Goal: Check status: Check status

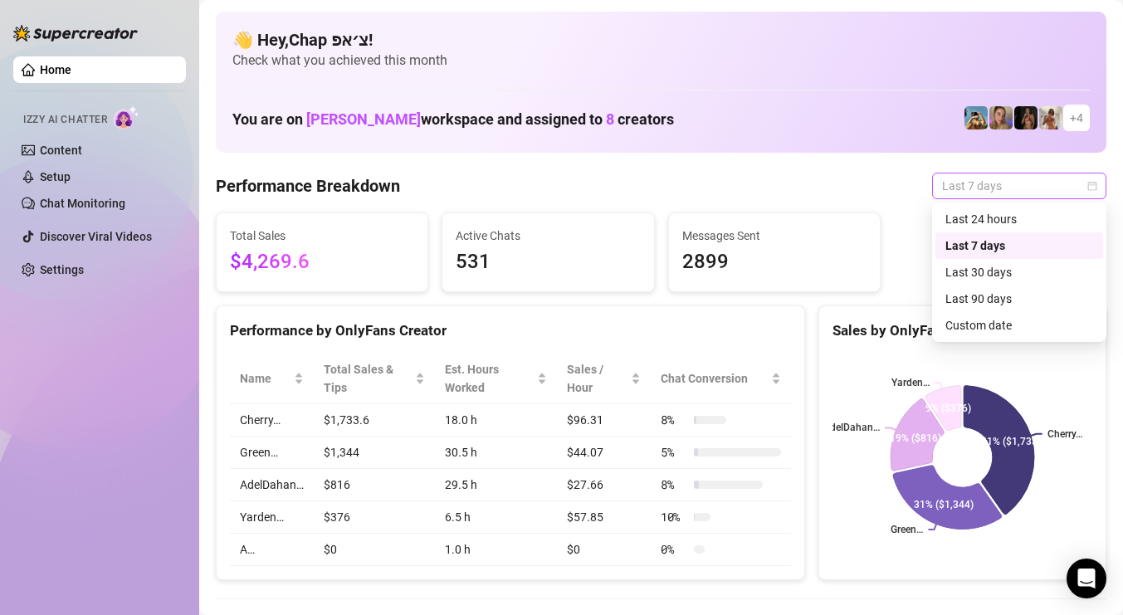
click at [963, 187] on span "Last 7 days" at bounding box center [1019, 185] width 154 height 25
click at [992, 317] on div "Custom date" at bounding box center [1019, 325] width 148 height 18
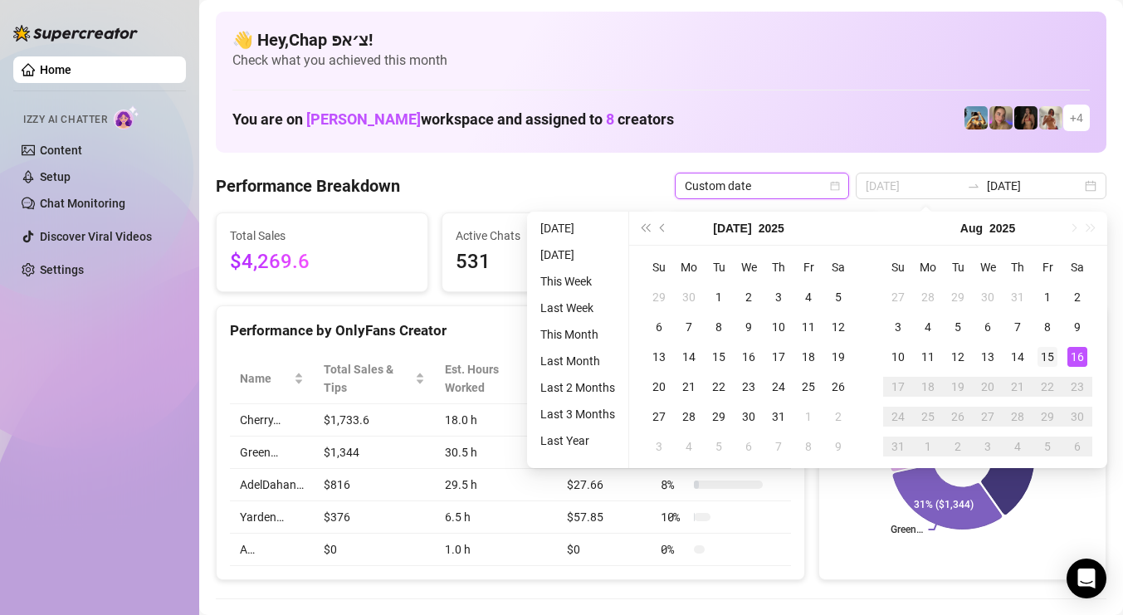
type input "[DATE]"
click at [1057, 353] on td "15" at bounding box center [1047, 357] width 30 height 30
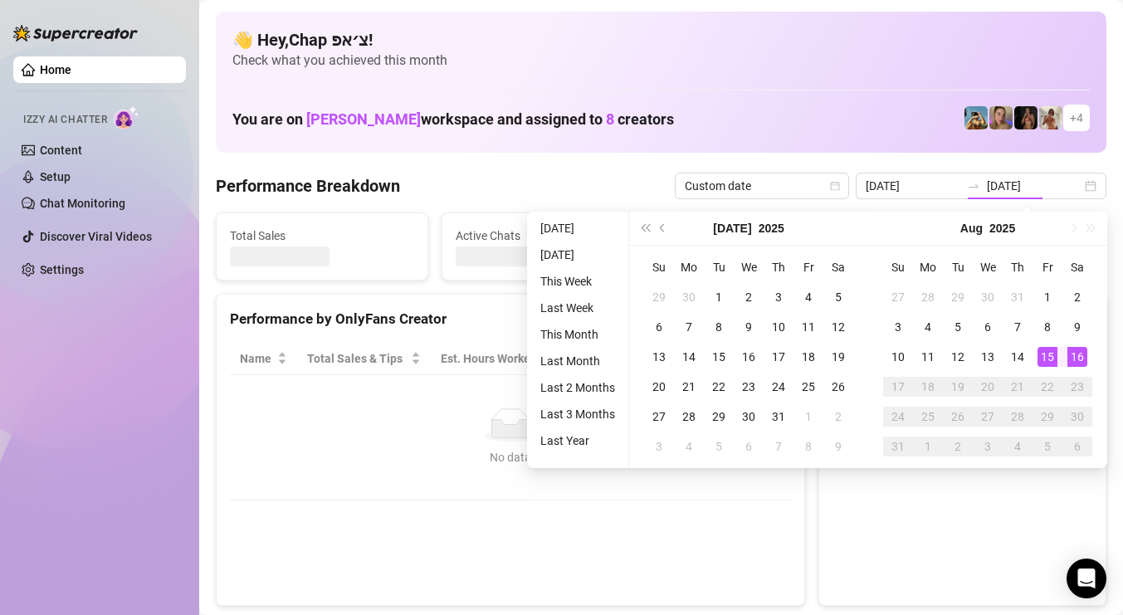
type input "[DATE]"
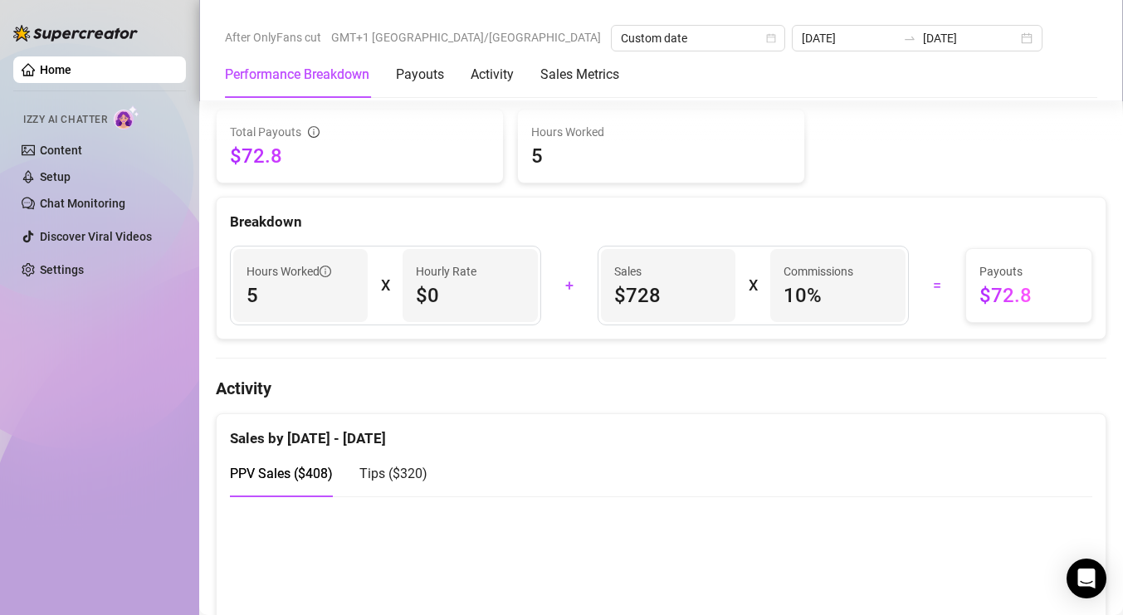
scroll to position [734, 0]
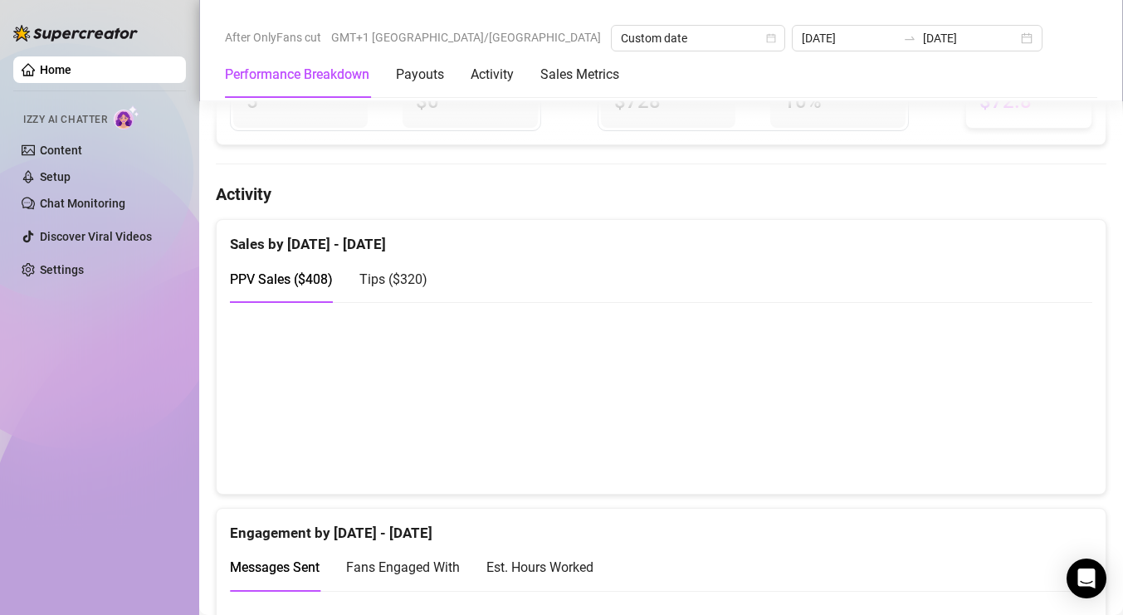
click at [83, 0] on div at bounding box center [75, 25] width 124 height 50
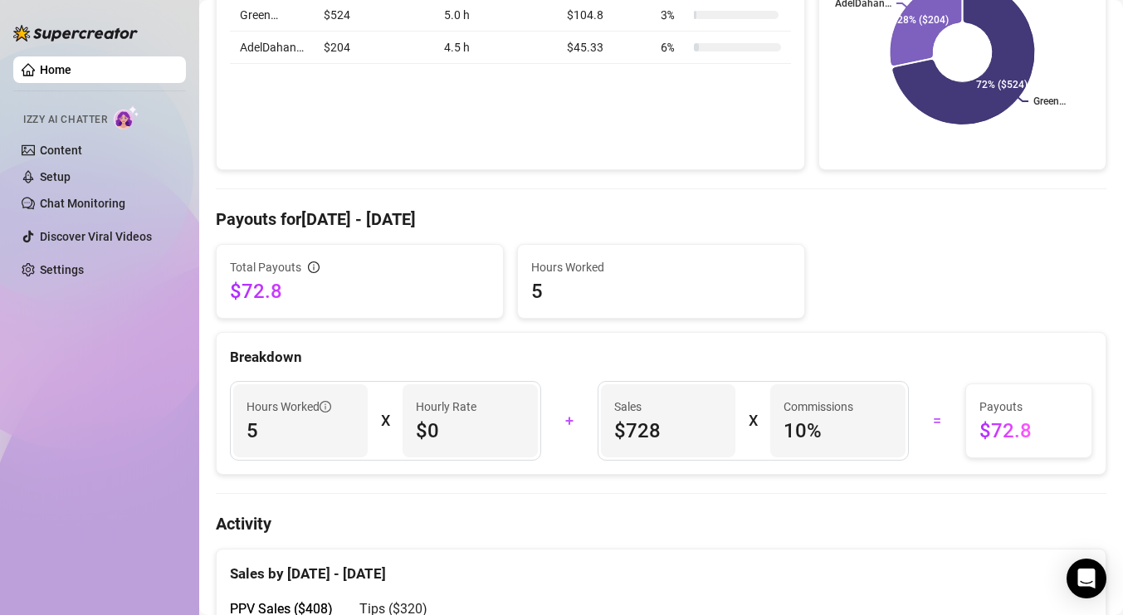
scroll to position [0, 0]
